Goal: Transaction & Acquisition: Download file/media

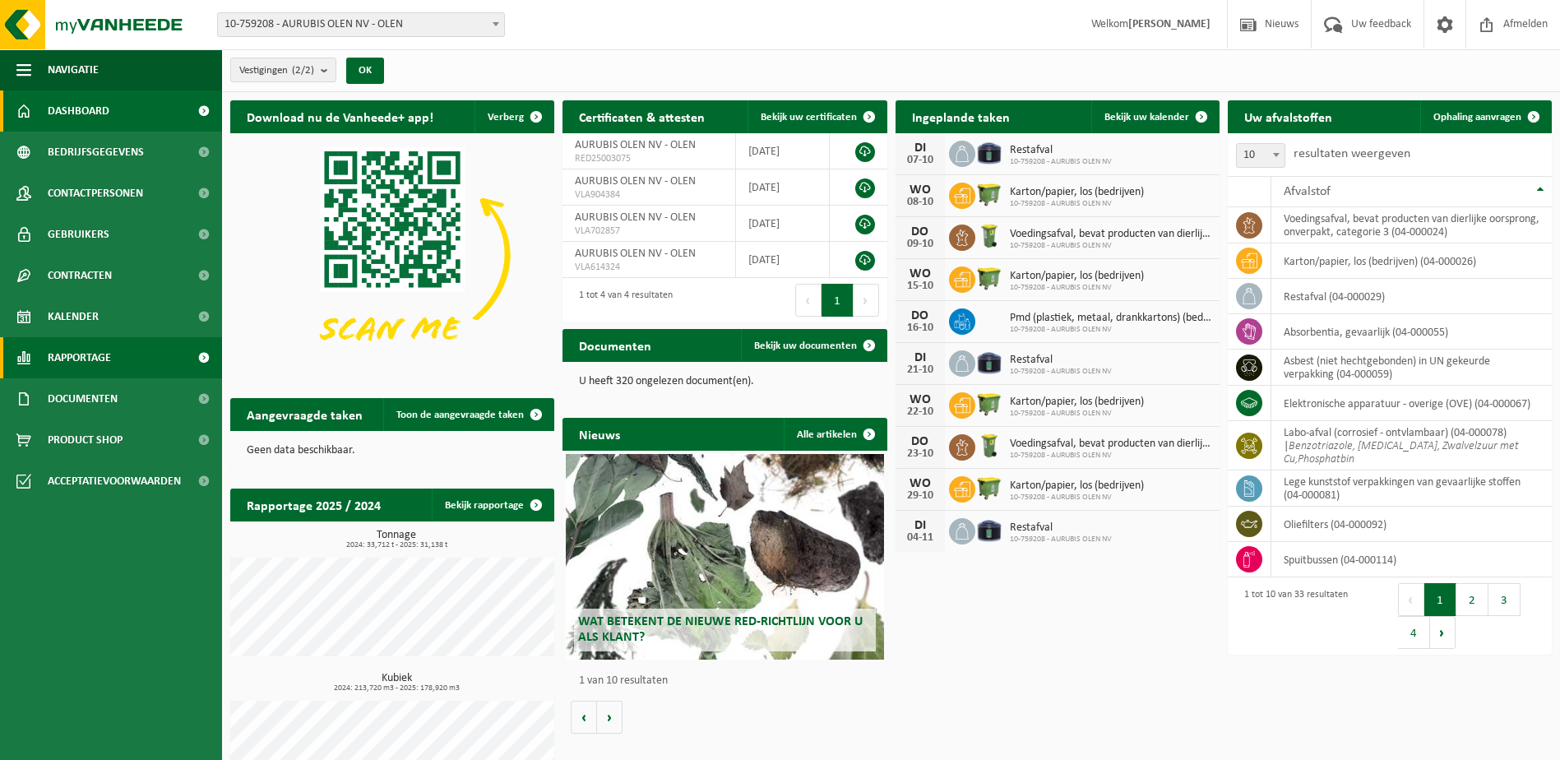
click at [86, 367] on span "Rapportage" at bounding box center [79, 357] width 63 height 41
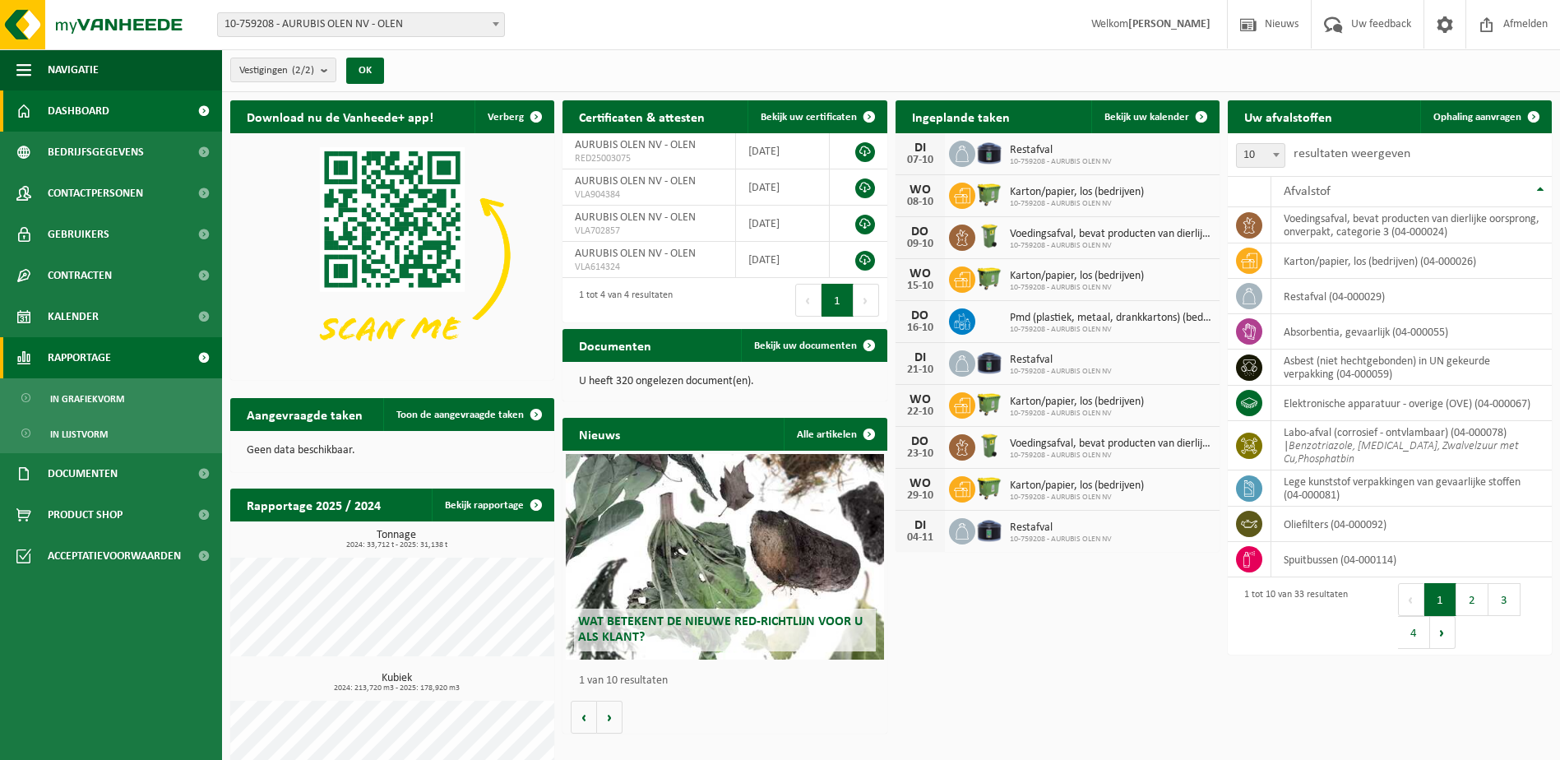
click at [98, 354] on span "Rapportage" at bounding box center [79, 357] width 63 height 41
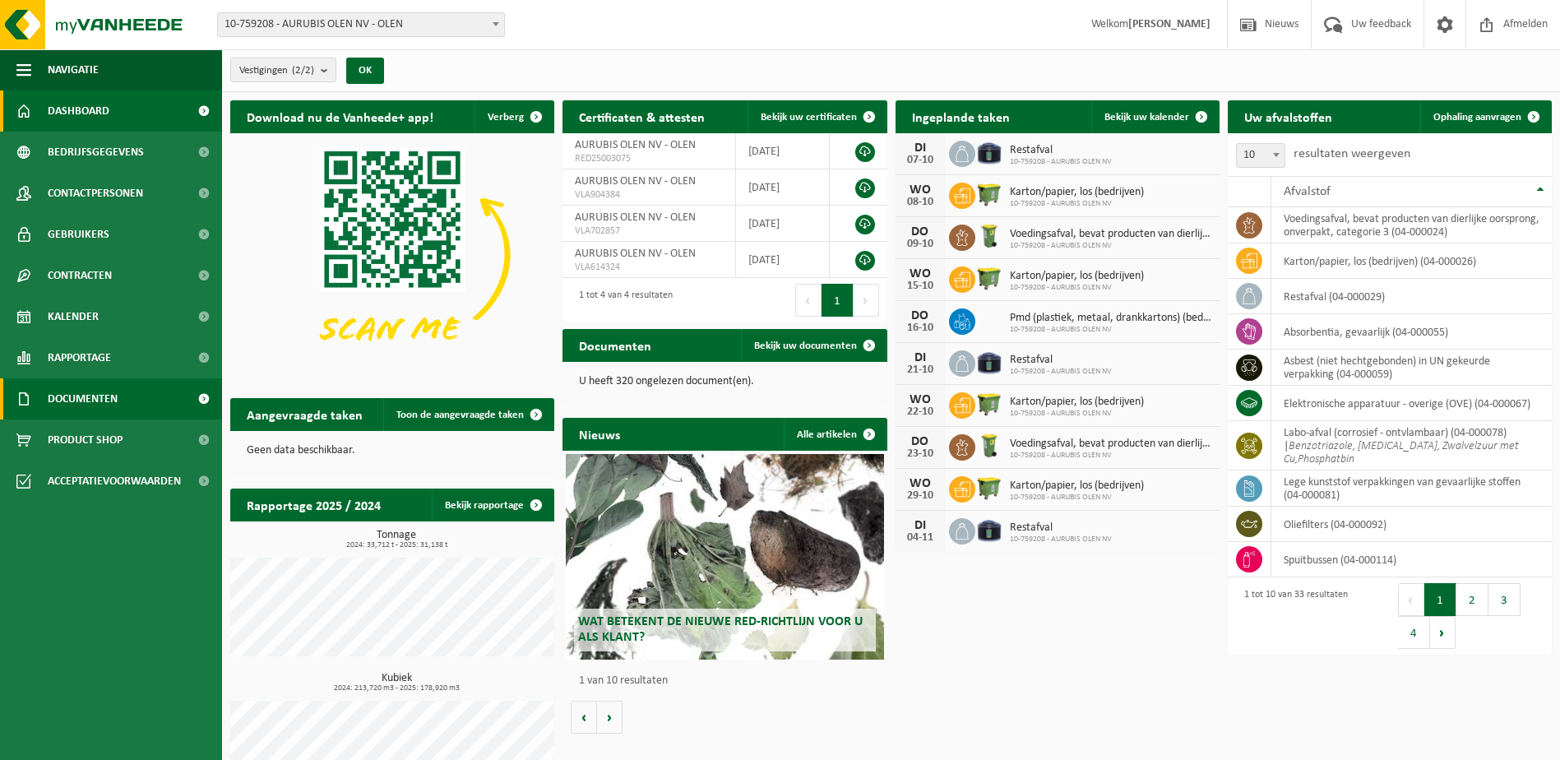
click at [99, 409] on span "Documenten" at bounding box center [83, 398] width 70 height 41
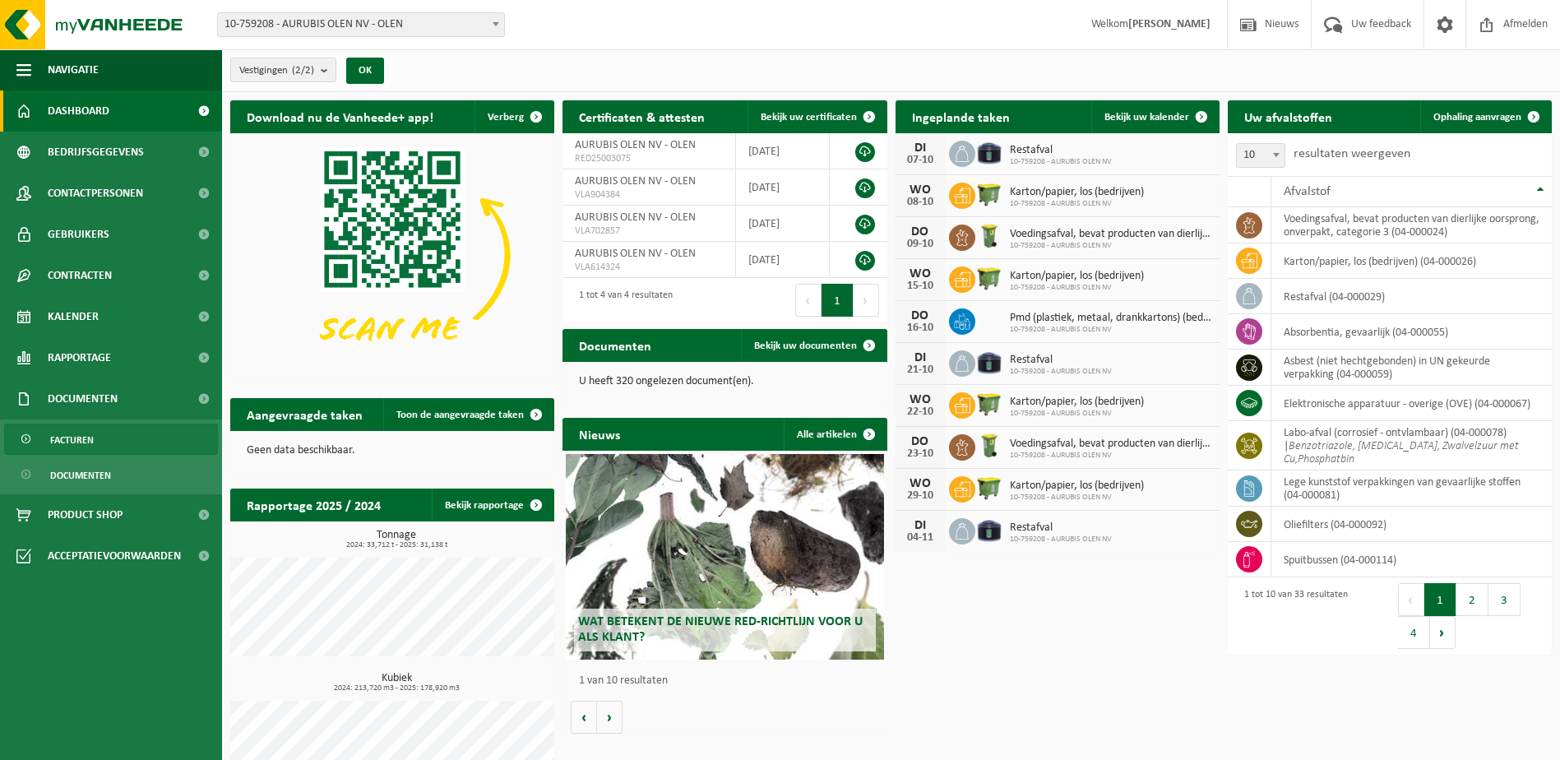
click at [100, 446] on link "Facturen" at bounding box center [111, 438] width 214 height 31
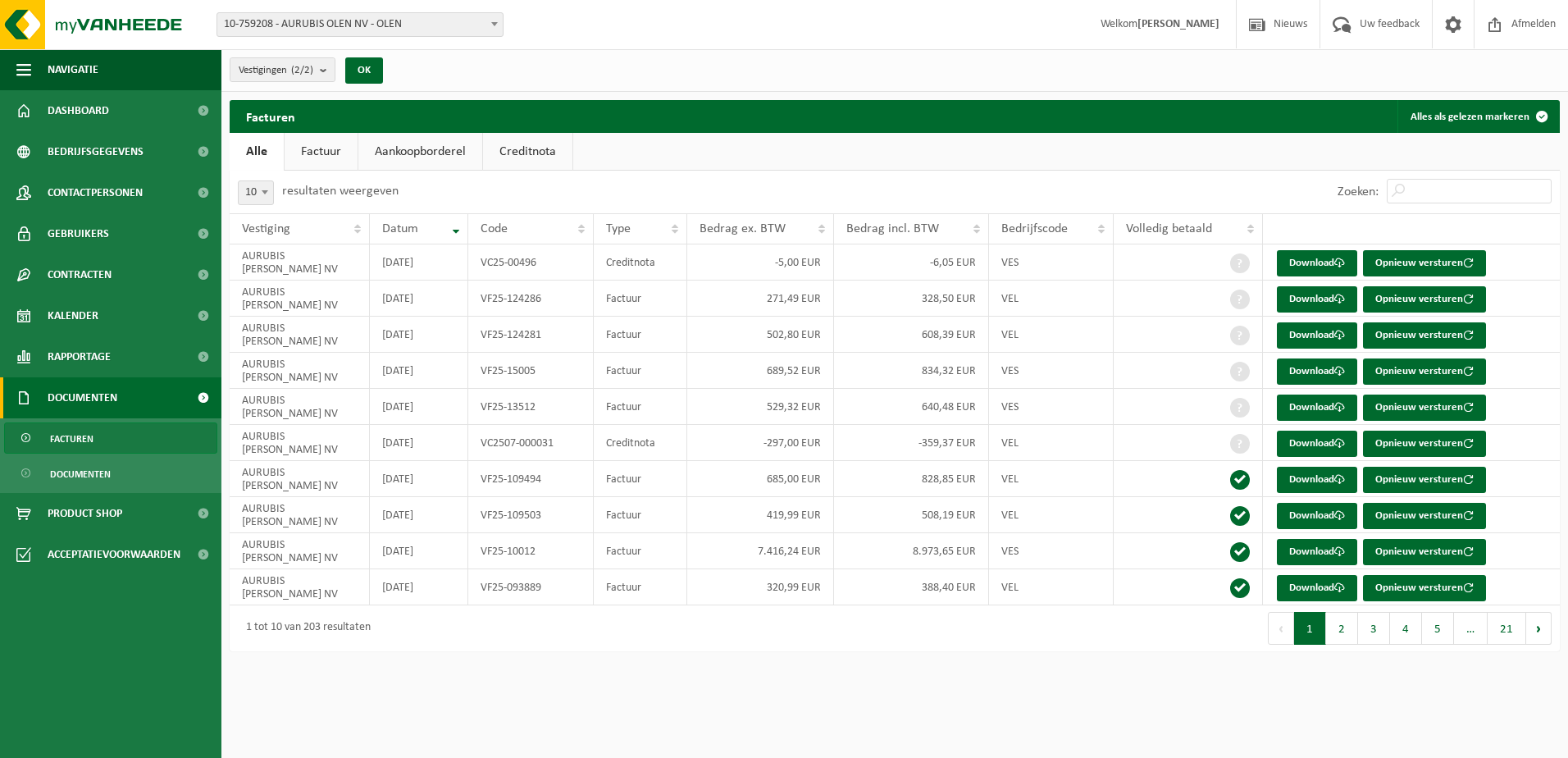
click at [383, 14] on span "10-759208 - AURUBIS OLEN NV - OLEN" at bounding box center [360, 24] width 285 height 23
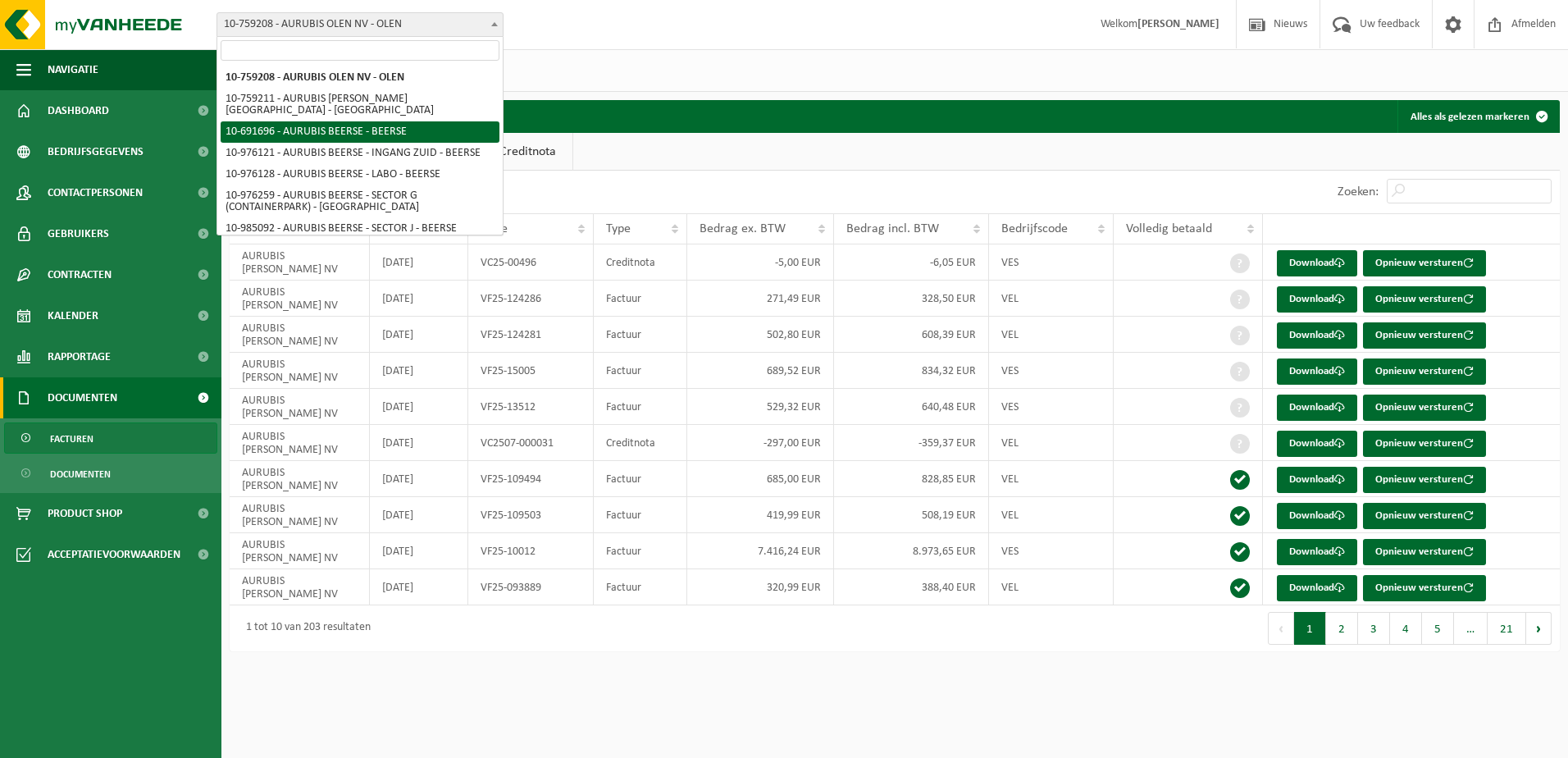
select select "121517"
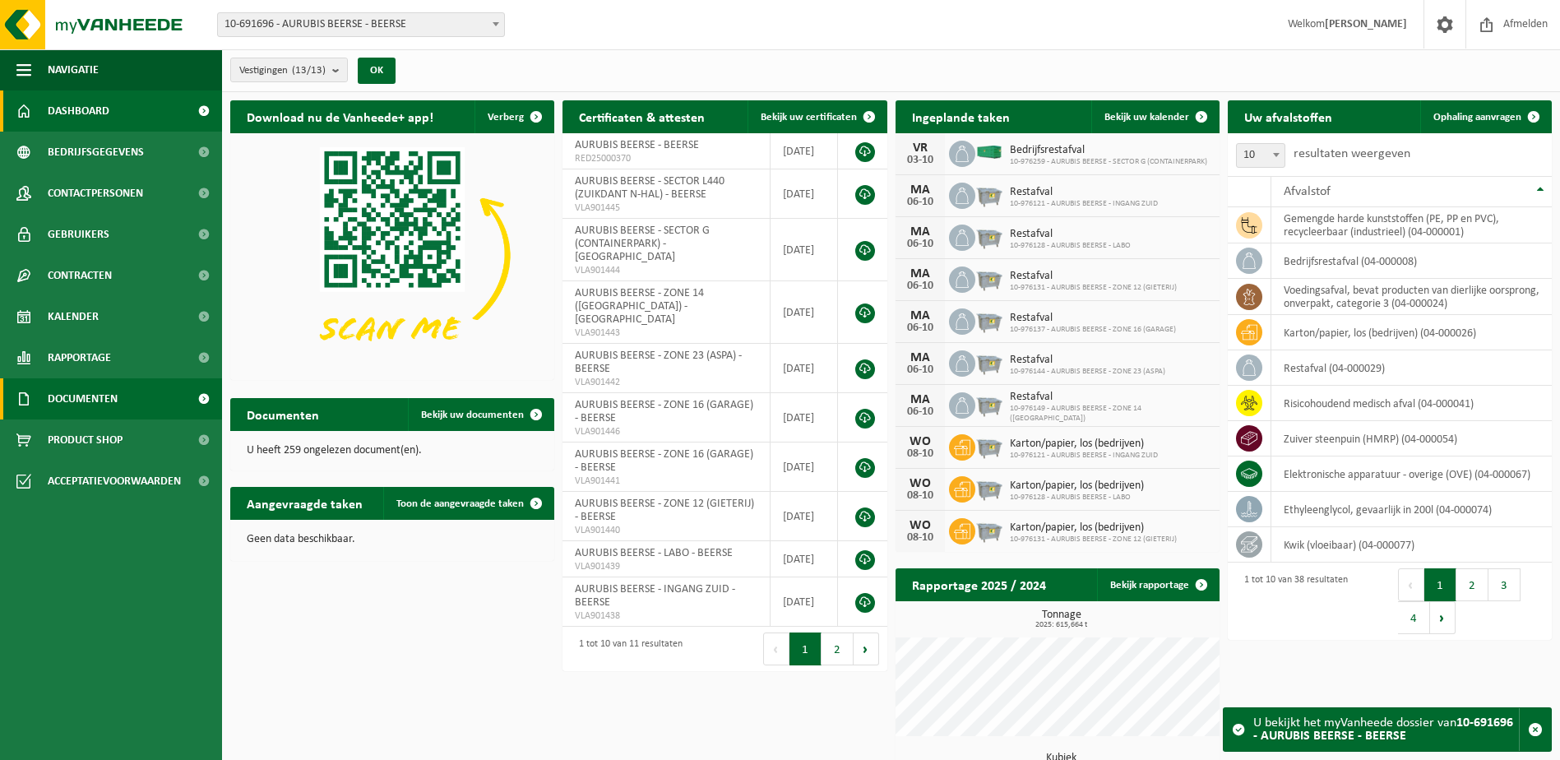
click at [122, 410] on link "Documenten" at bounding box center [111, 398] width 222 height 41
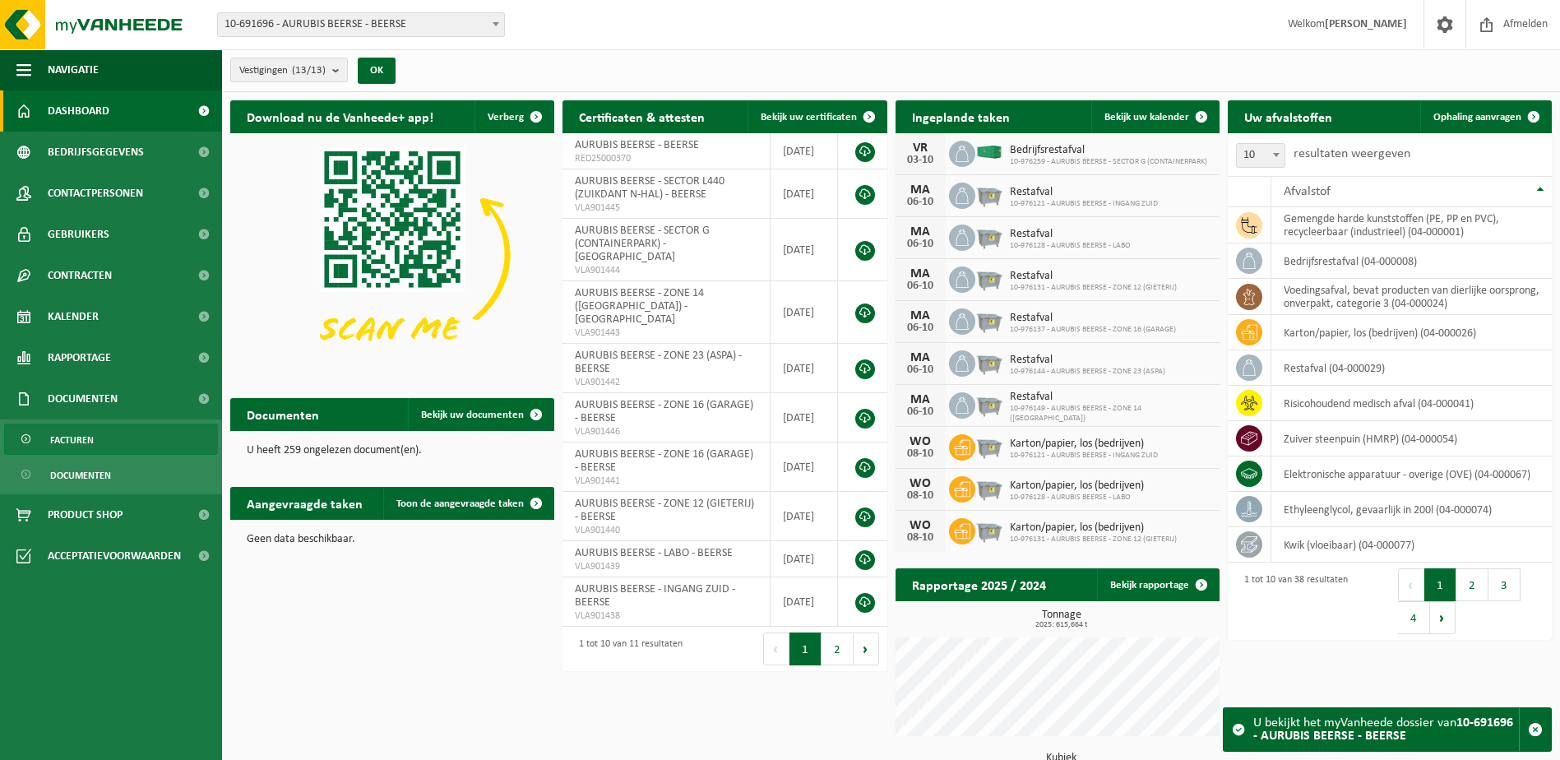
click at [122, 439] on link "Facturen" at bounding box center [111, 438] width 214 height 31
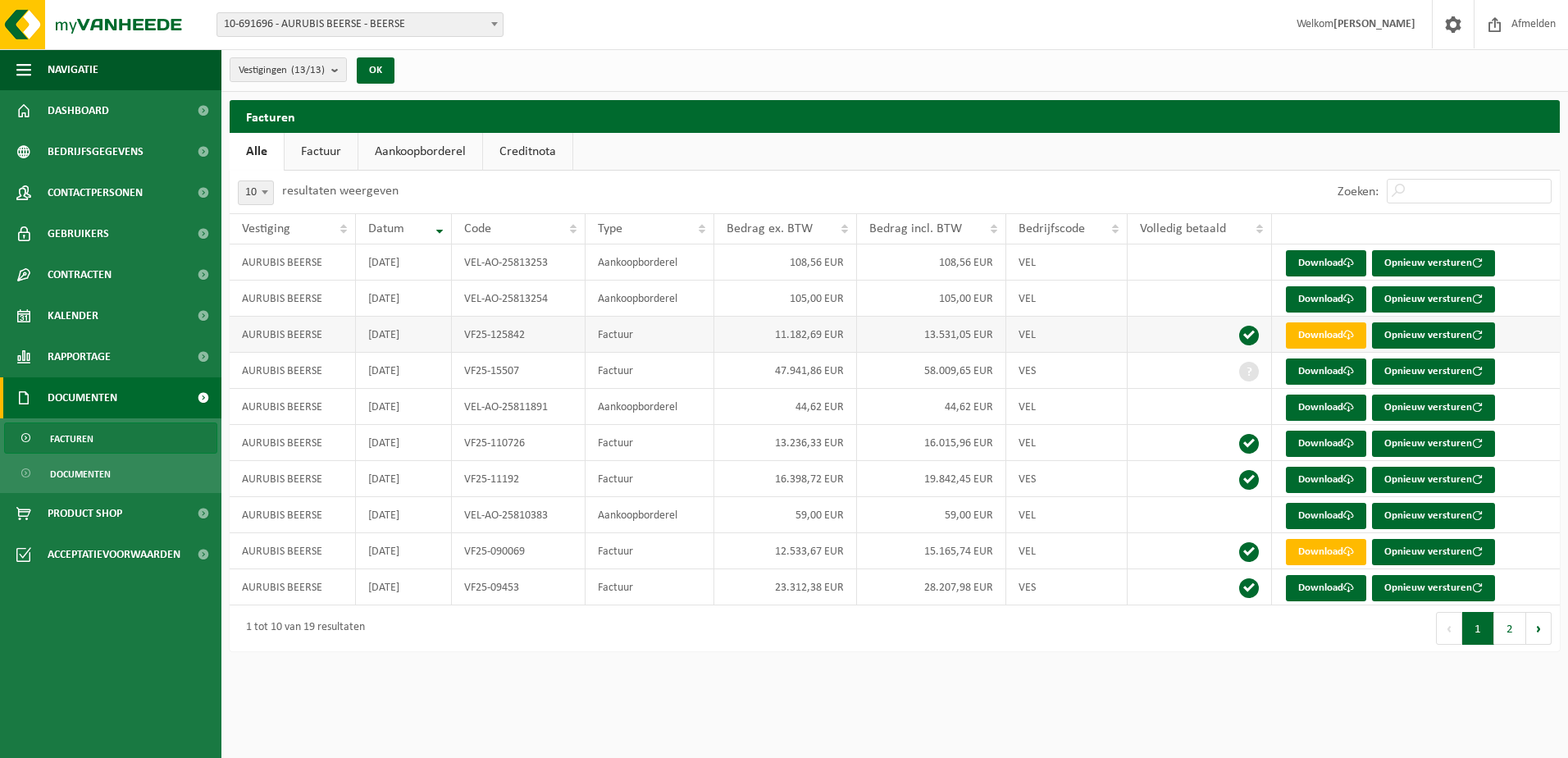
click at [1255, 334] on span at bounding box center [1249, 335] width 20 height 20
click at [1326, 325] on link "Download" at bounding box center [1326, 335] width 81 height 26
click at [45, 506] on link "Product Shop" at bounding box center [111, 513] width 221 height 41
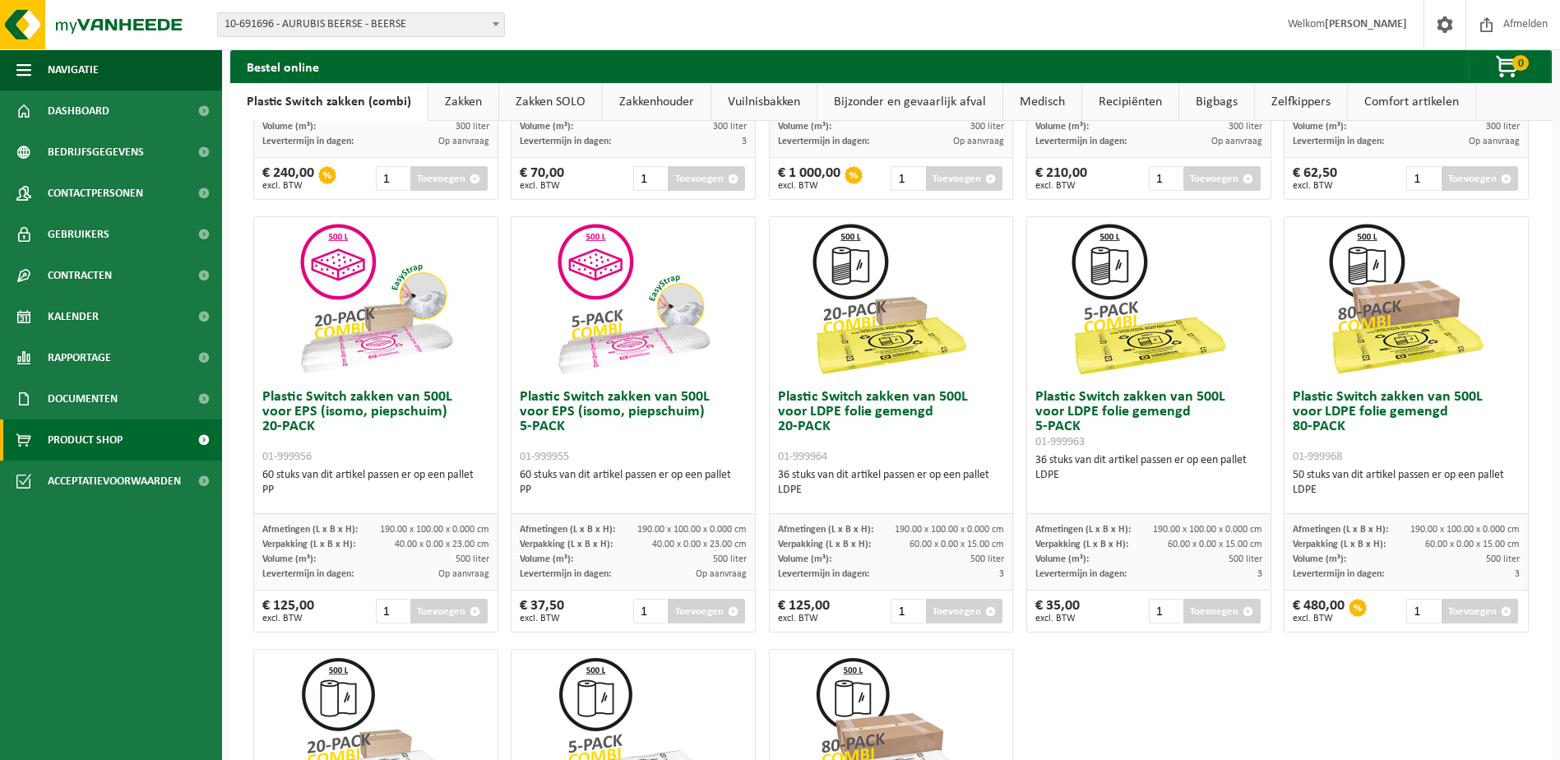
scroll to position [436, 0]
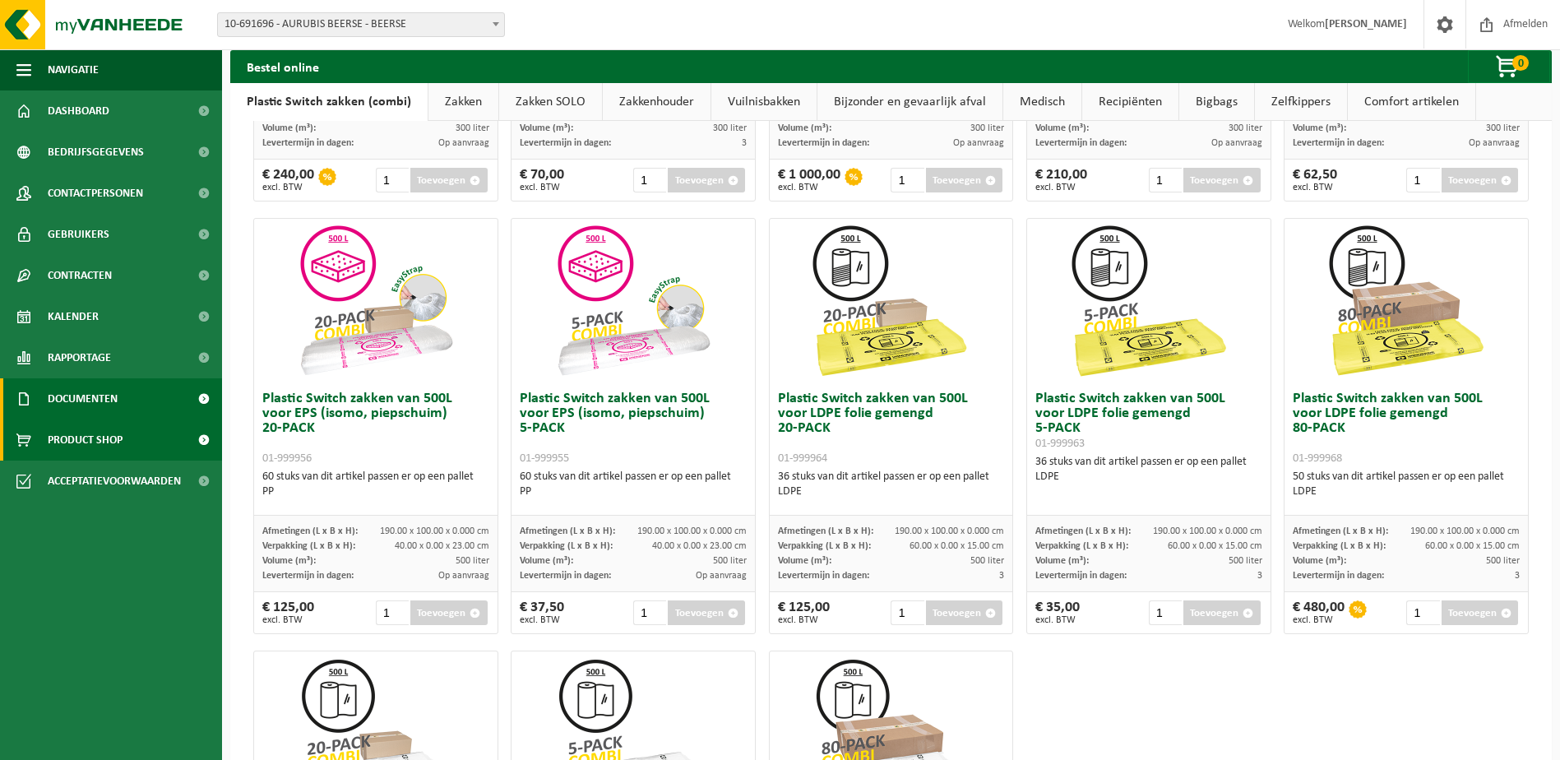
click at [155, 402] on link "Documenten" at bounding box center [111, 398] width 222 height 41
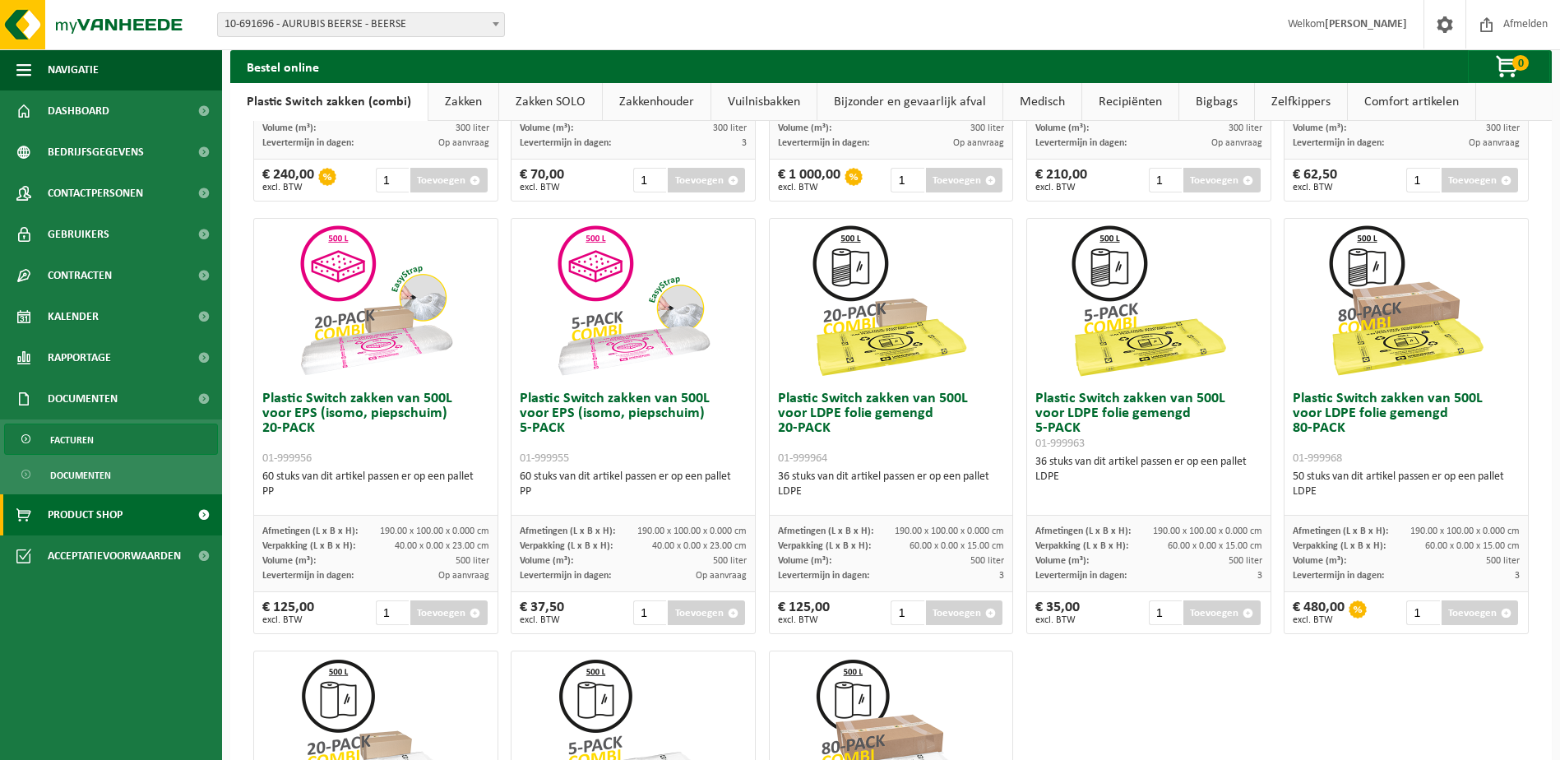
click at [136, 446] on link "Facturen" at bounding box center [111, 438] width 214 height 31
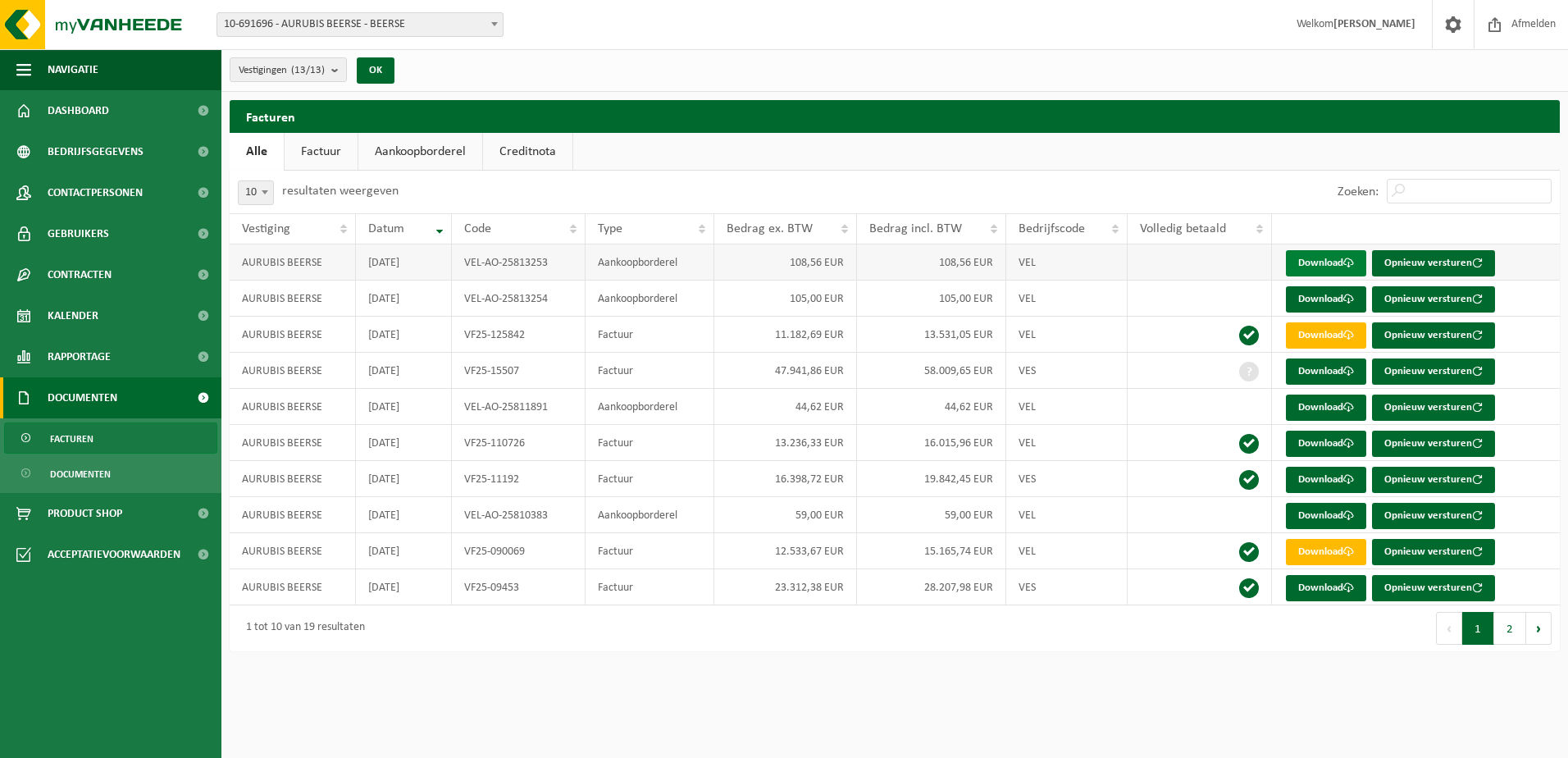
click at [1298, 262] on link "Download" at bounding box center [1326, 263] width 81 height 26
click at [333, 147] on link "Factuur" at bounding box center [320, 152] width 73 height 38
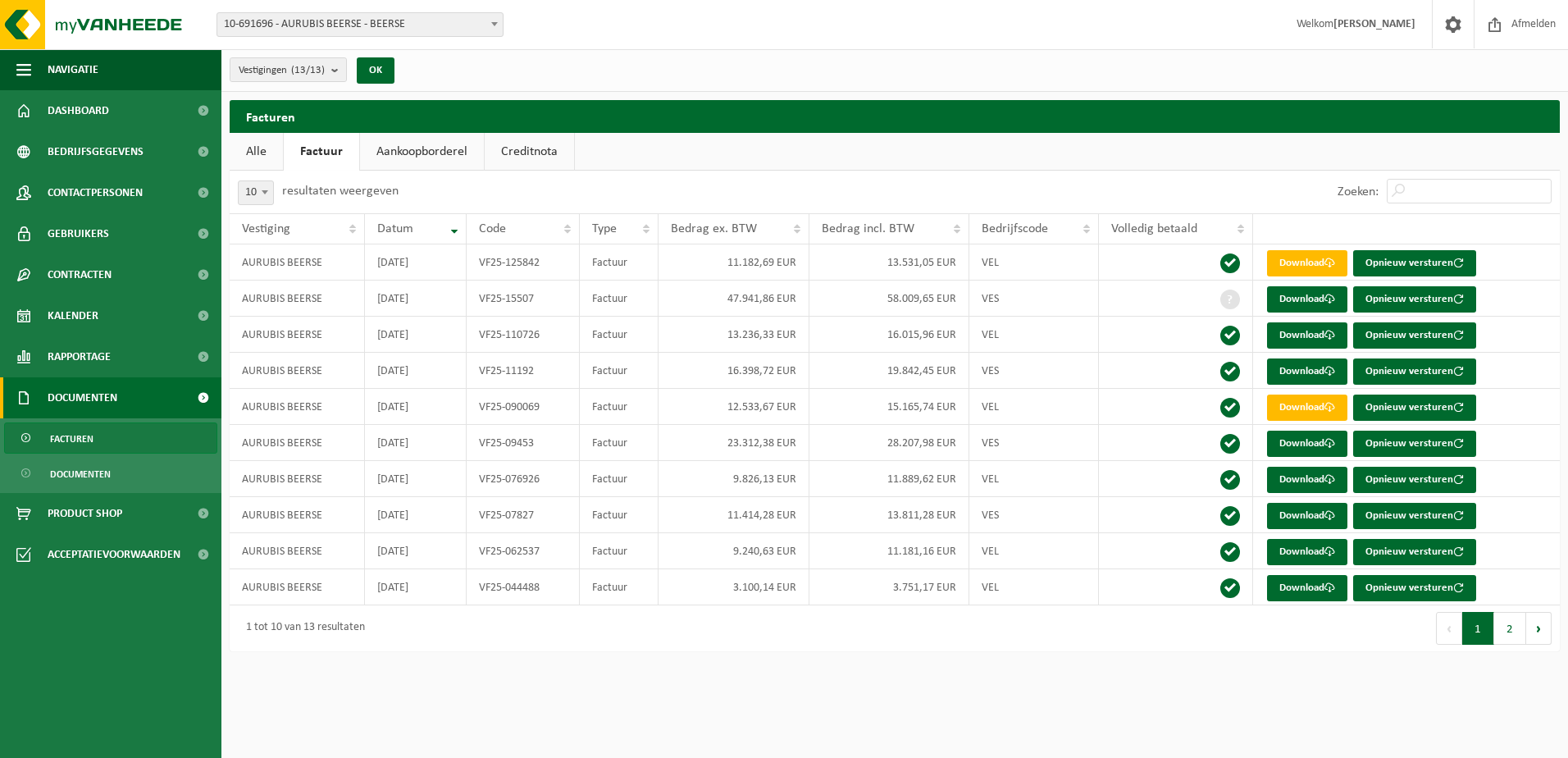
click at [530, 156] on link "Creditnota" at bounding box center [530, 152] width 90 height 38
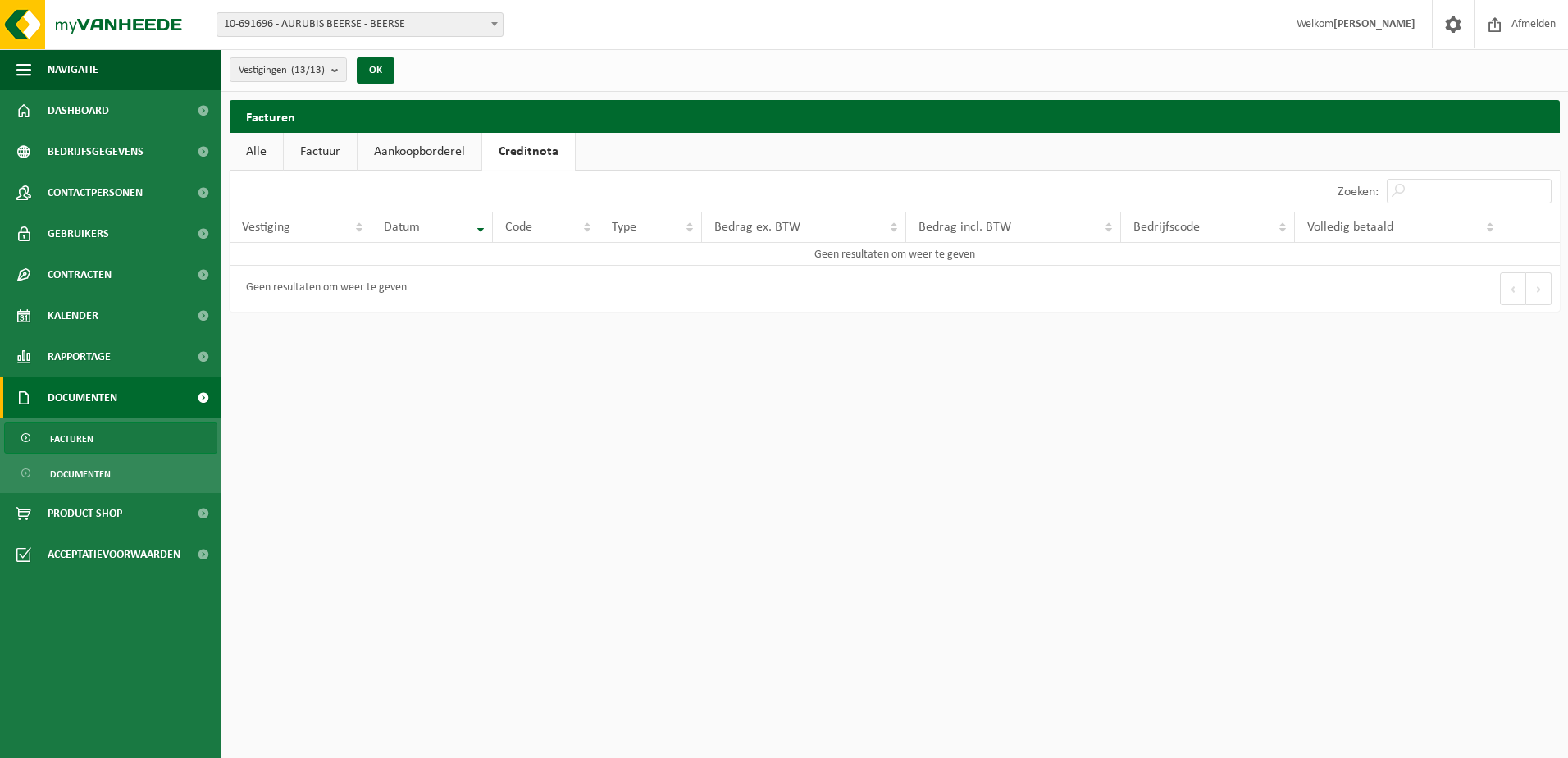
click at [432, 160] on link "Aankoopborderel" at bounding box center [420, 152] width 124 height 38
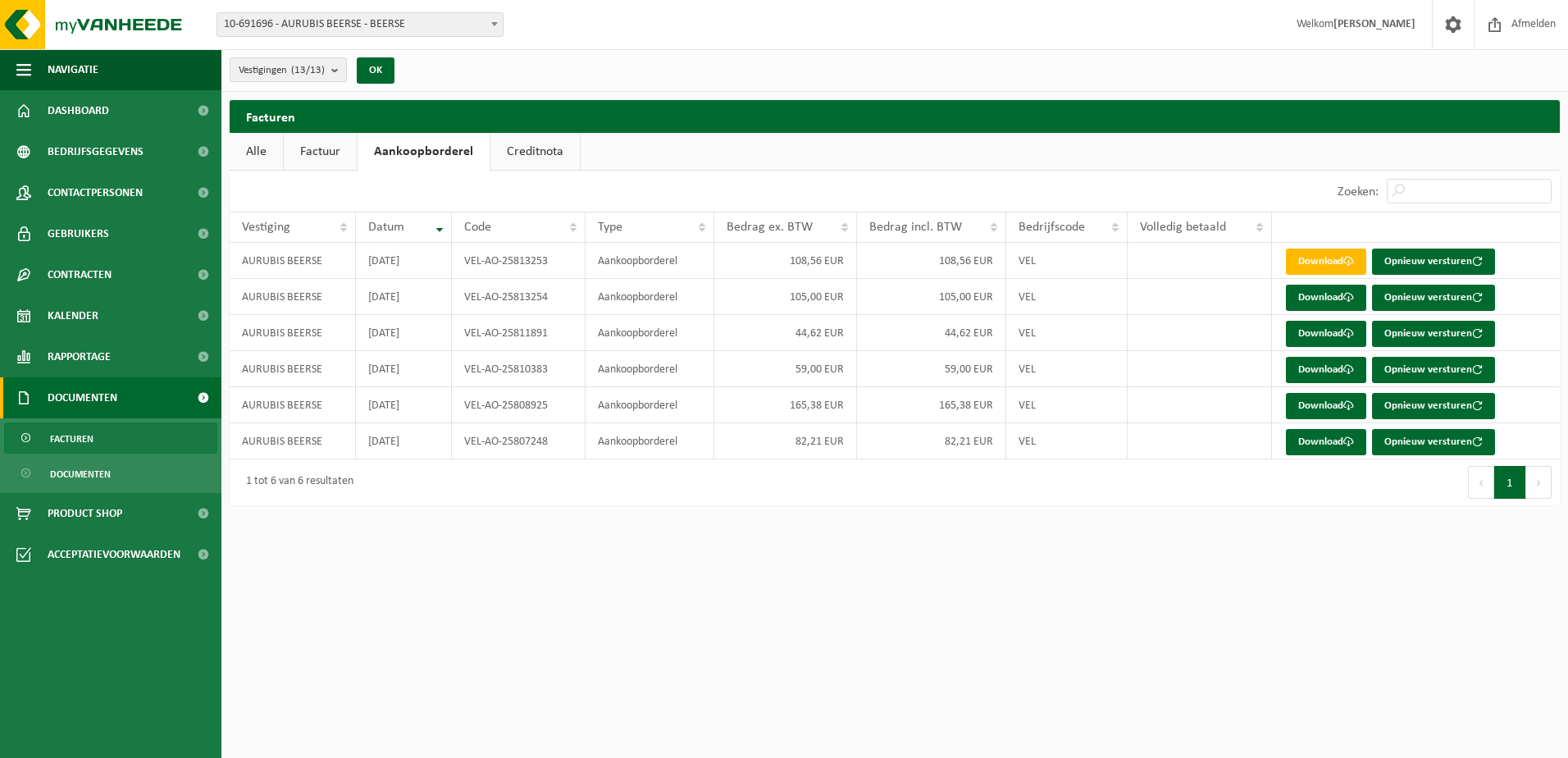
click at [328, 150] on link "Factuur" at bounding box center [320, 152] width 73 height 38
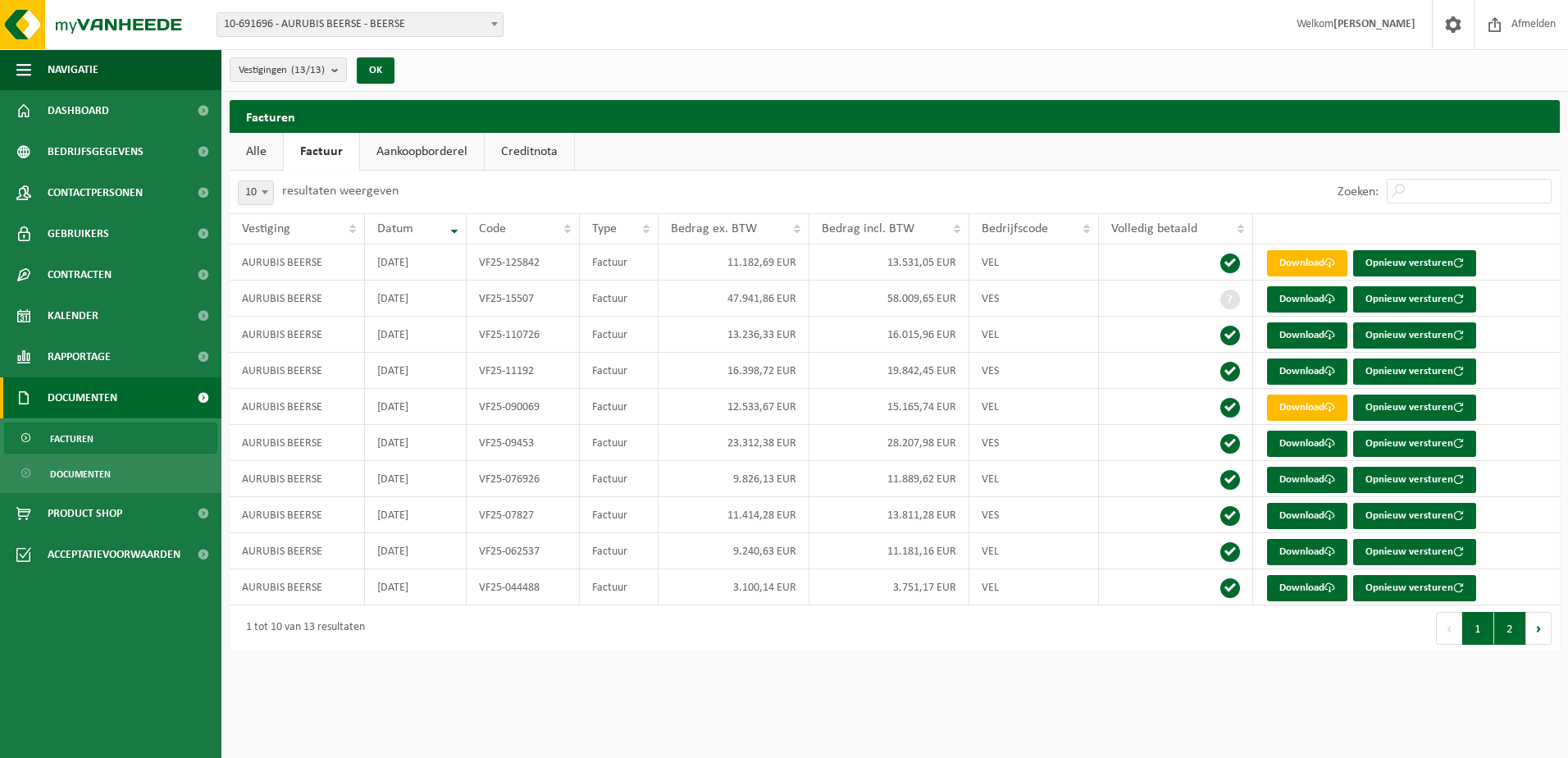
click at [1512, 630] on button "2" at bounding box center [1510, 627] width 32 height 33
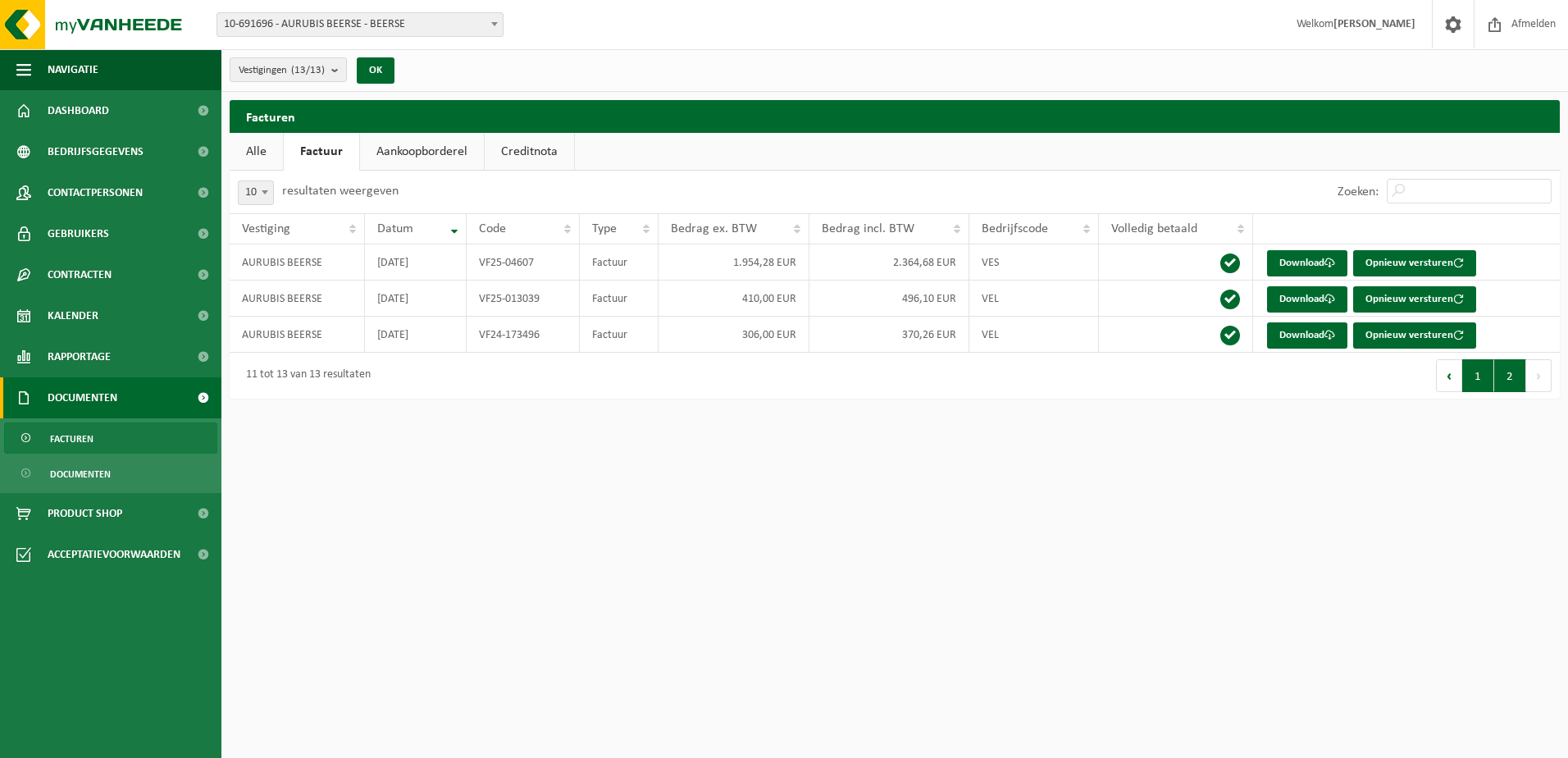
click at [1473, 388] on button "1" at bounding box center [1478, 375] width 32 height 33
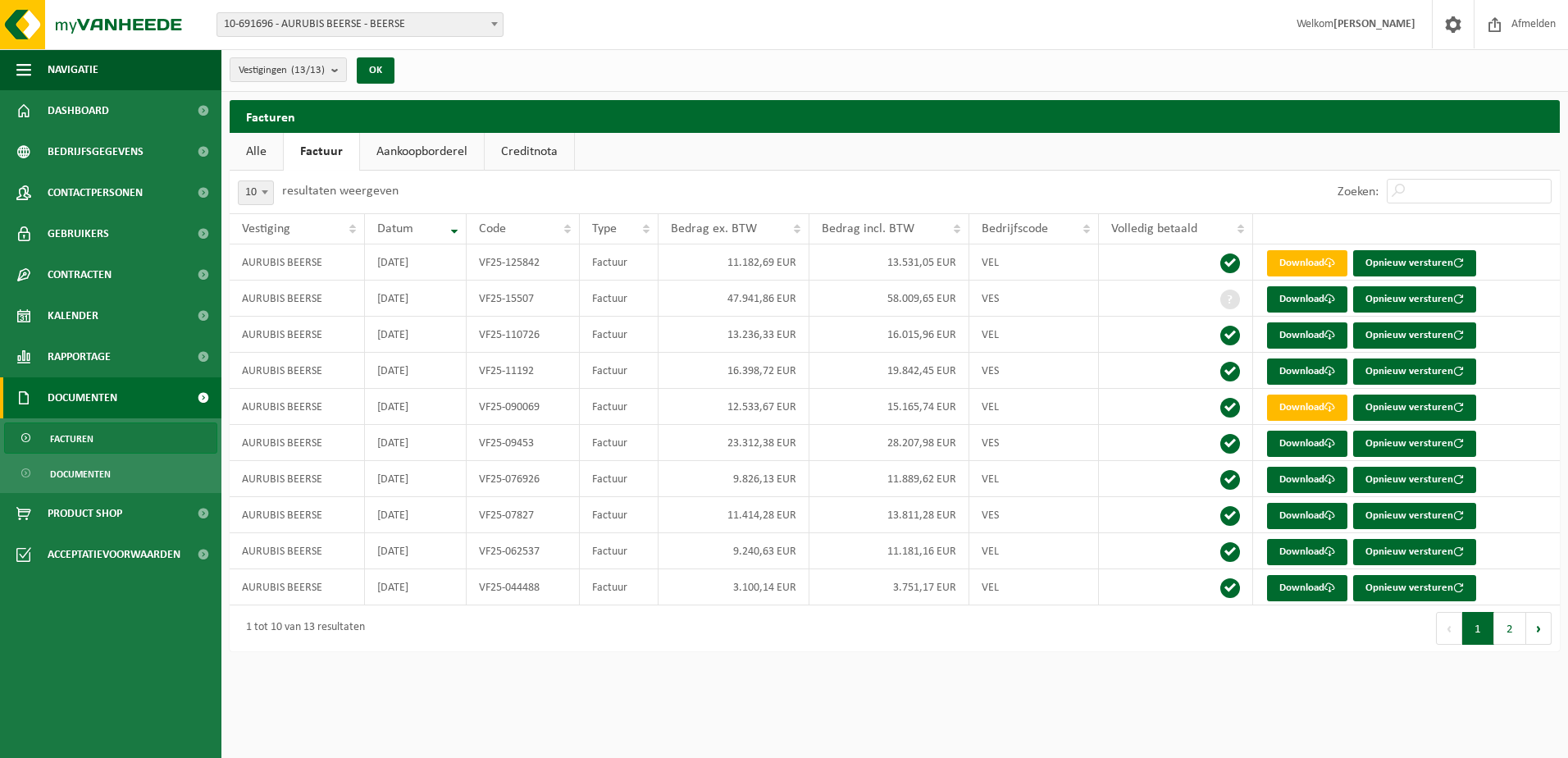
click at [849, 183] on div "10 25 50 100 10 resultaten weergeven" at bounding box center [562, 191] width 665 height 43
click at [1293, 300] on link "Download" at bounding box center [1307, 299] width 81 height 26
